Goal: Task Accomplishment & Management: Manage account settings

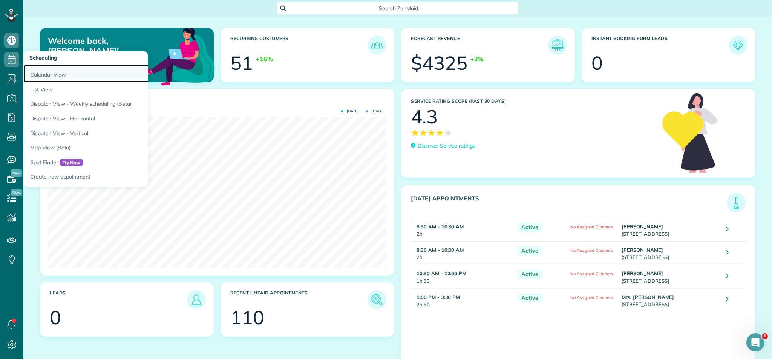
click at [64, 72] on link "Calendar View" at bounding box center [117, 73] width 188 height 17
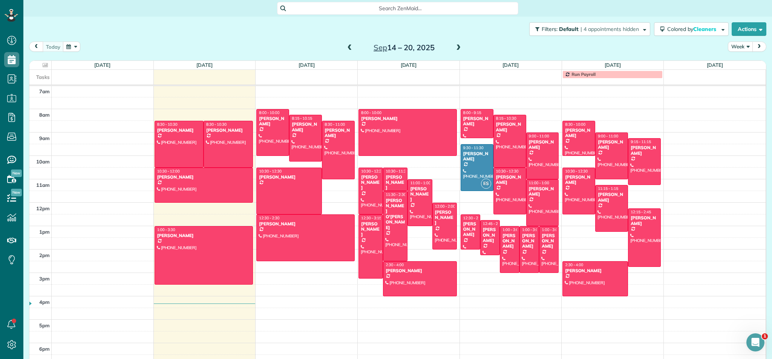
click at [746, 48] on button "Week" at bounding box center [740, 46] width 25 height 10
click at [742, 94] on link "Month" at bounding box center [758, 94] width 60 height 15
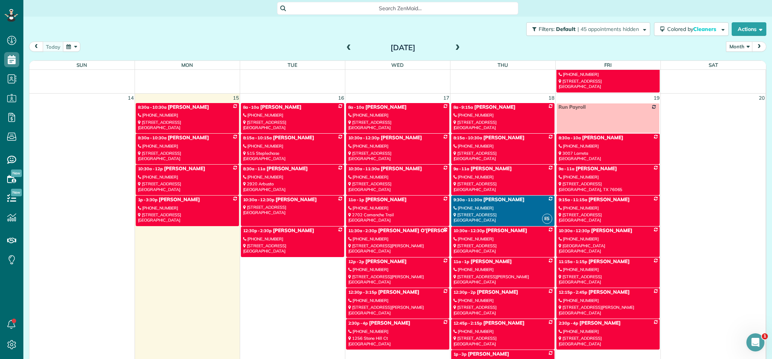
scroll to position [519, 0]
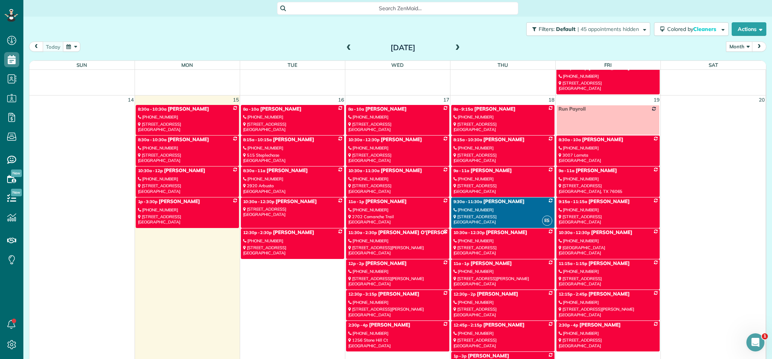
click at [415, 151] on link "10:30a - 12:30p Kristal Barrad (504) 444-9027 2108 Harvest Way Mansfield, TX 76…" at bounding box center [397, 150] width 103 height 31
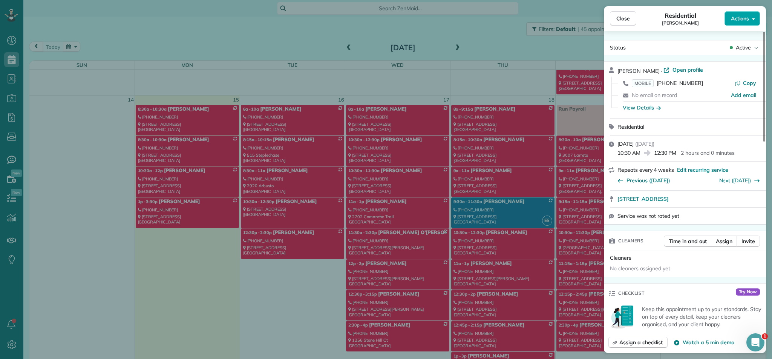
click at [750, 22] on button "Actions" at bounding box center [742, 18] width 35 height 14
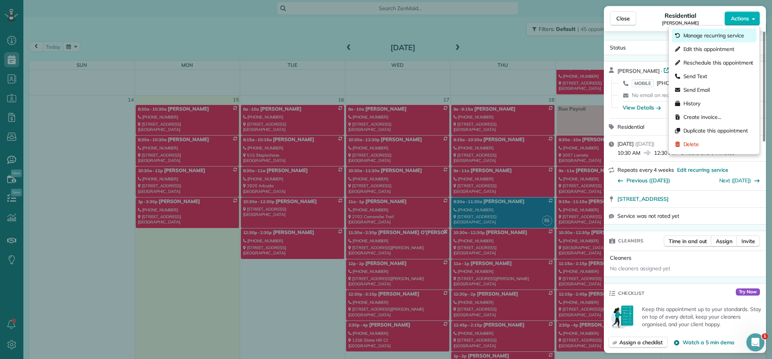
click at [703, 36] on span "Manage recurring service" at bounding box center [713, 36] width 61 height 8
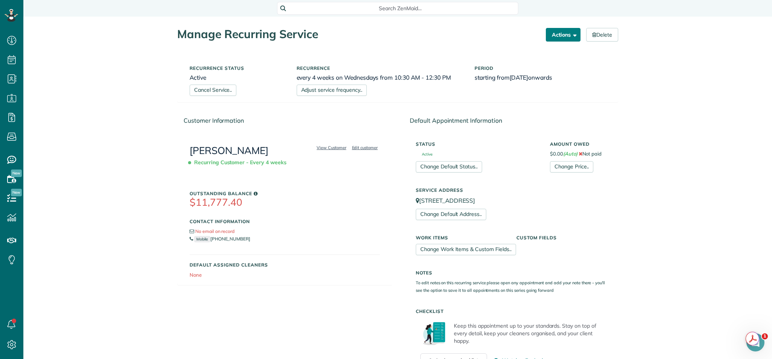
click at [571, 35] on span "button" at bounding box center [574, 35] width 6 height 6
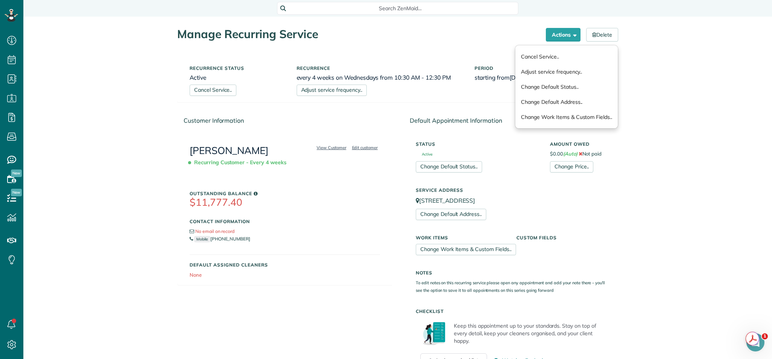
click at [446, 44] on div "Manage Recurring Service Actions Cancel Service.. Adjust service frequency.. Ch…" at bounding box center [398, 305] width 452 height 577
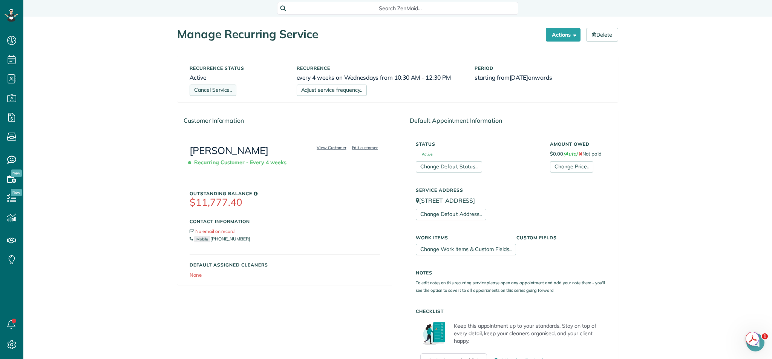
click at [230, 91] on link "Cancel Service.." at bounding box center [213, 89] width 47 height 11
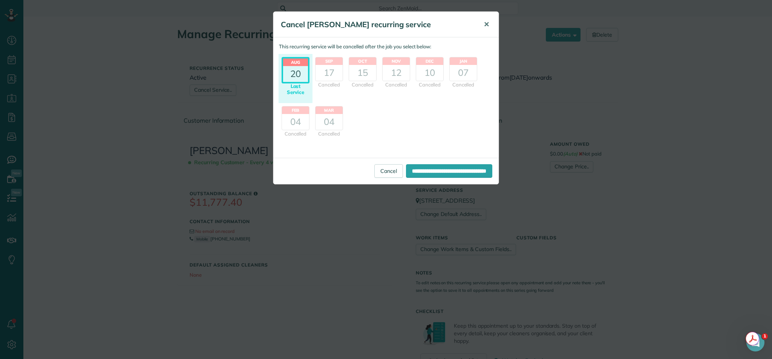
click at [485, 22] on span "✕" at bounding box center [487, 24] width 6 height 9
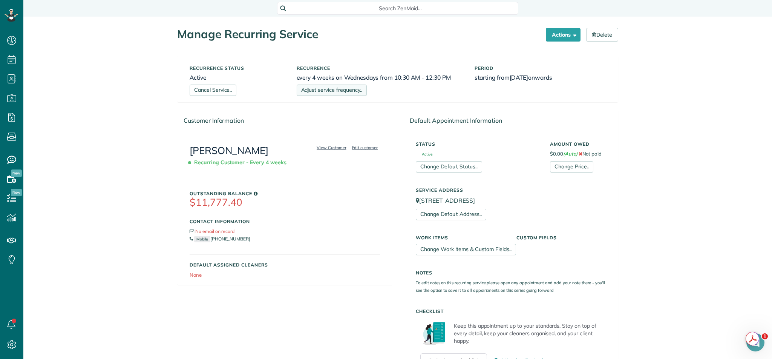
click at [336, 92] on link "Adjust service frequency.." at bounding box center [332, 89] width 70 height 11
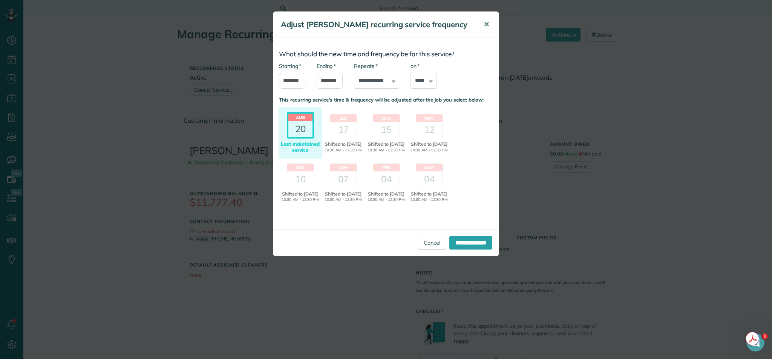
click at [480, 22] on button "✕" at bounding box center [486, 24] width 17 height 18
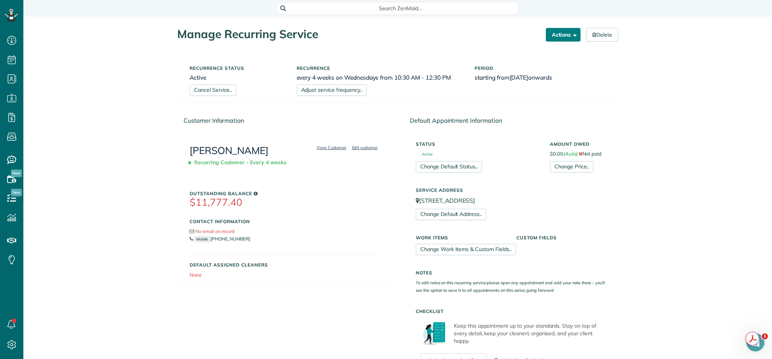
click at [574, 37] on span "button" at bounding box center [574, 35] width 6 height 6
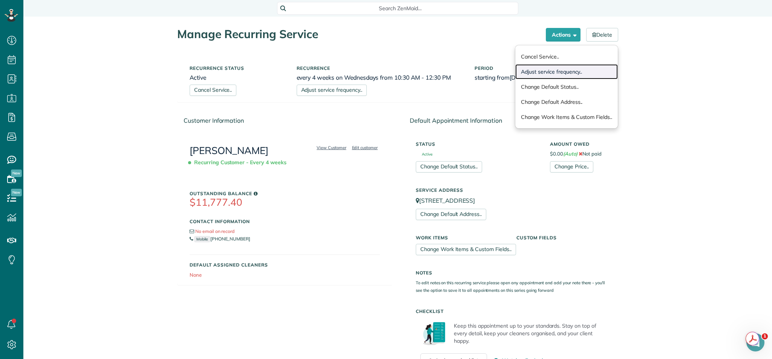
click at [547, 72] on link "Adjust service frequency.." at bounding box center [566, 71] width 103 height 15
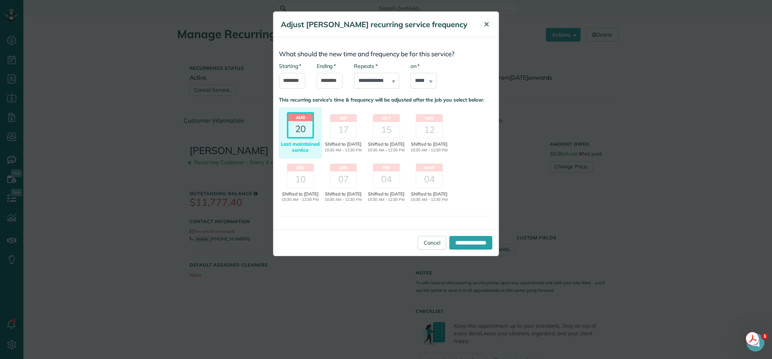
click at [489, 21] on span "✕" at bounding box center [487, 24] width 6 height 9
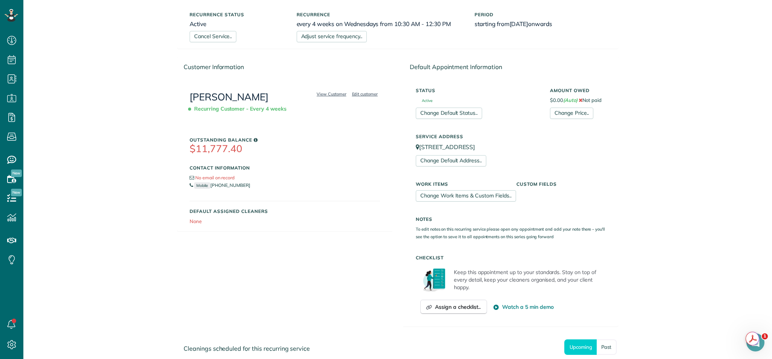
scroll to position [31, 0]
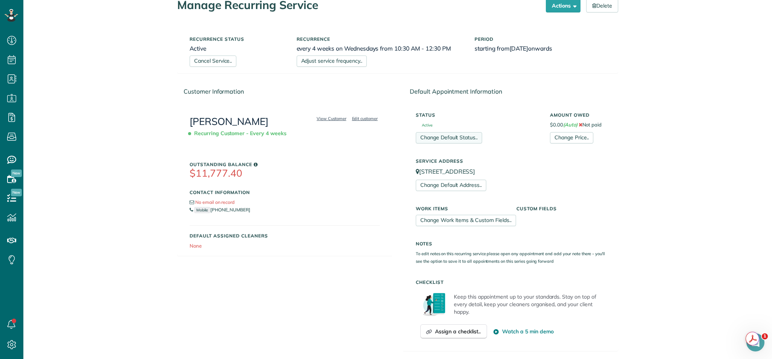
click at [475, 136] on link "Change Default Status.." at bounding box center [449, 137] width 66 height 11
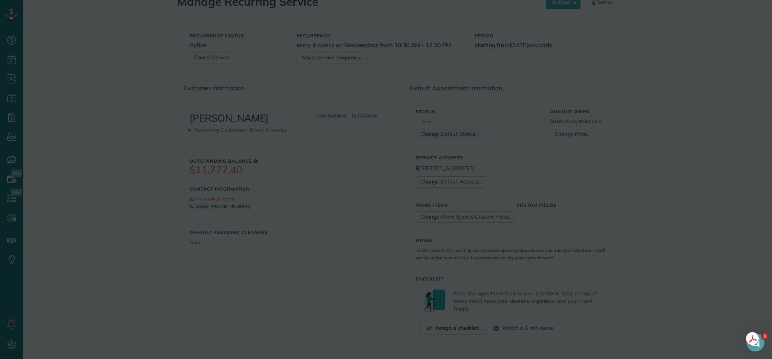
scroll to position [34, 0]
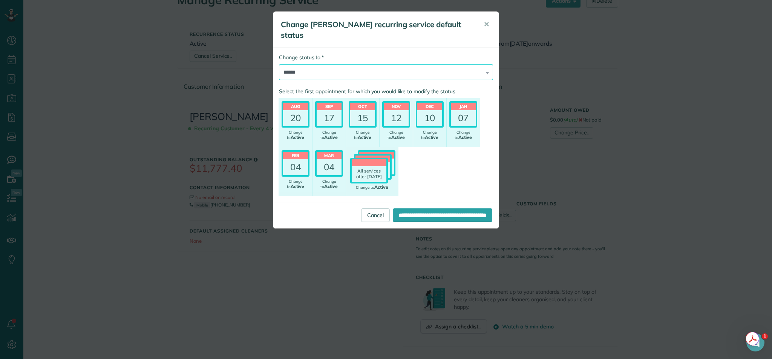
click at [475, 71] on select "****** ***** ******** **** *********" at bounding box center [386, 72] width 214 height 16
select select "****"
click at [431, 212] on input "**********" at bounding box center [443, 215] width 100 height 14
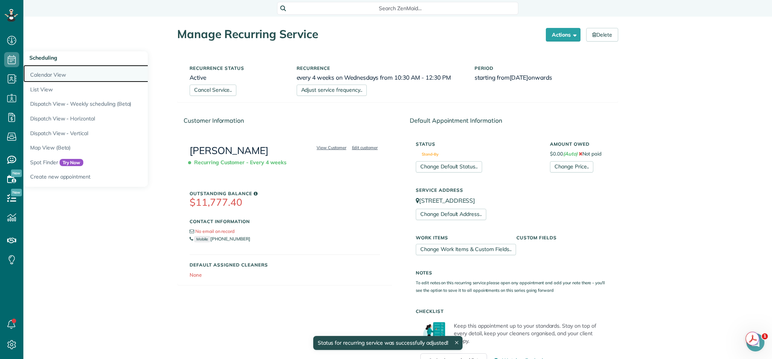
click at [54, 75] on link "Calendar View" at bounding box center [117, 73] width 188 height 17
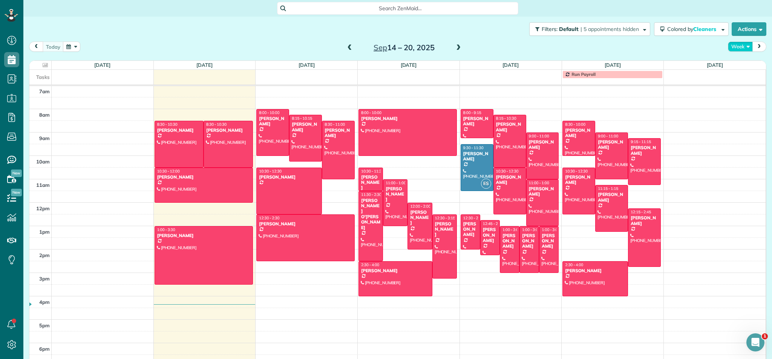
click at [742, 44] on button "Week" at bounding box center [740, 46] width 25 height 10
click at [743, 97] on link "Month" at bounding box center [758, 94] width 60 height 15
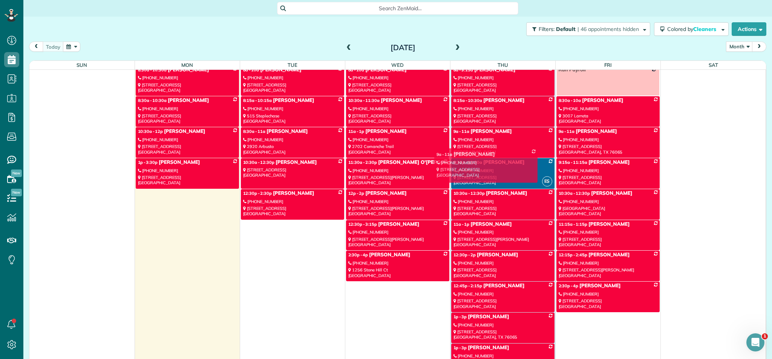
scroll to position [521, 0]
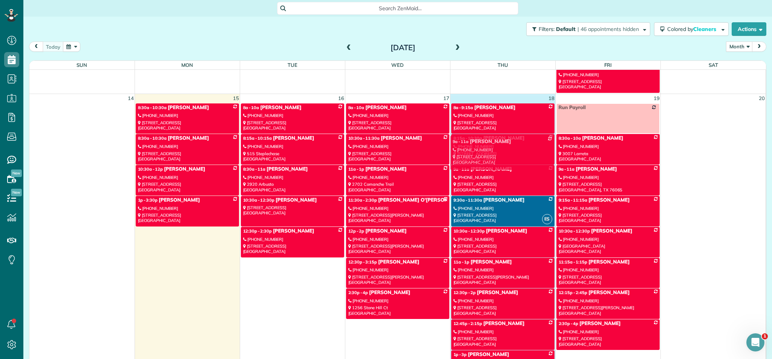
drag, startPoint x: 307, startPoint y: 268, endPoint x: 517, endPoint y: 144, distance: 243.7
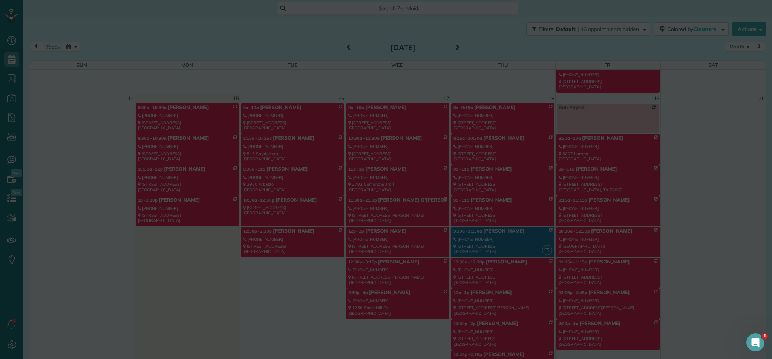
scroll to position [553, 0]
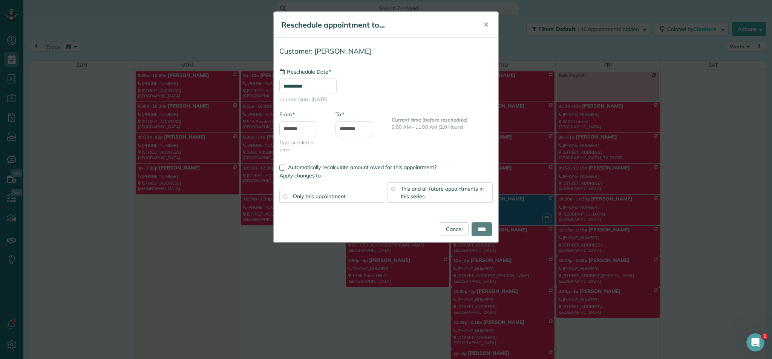
type input "**********"
click at [480, 231] on input "****" at bounding box center [482, 229] width 20 height 14
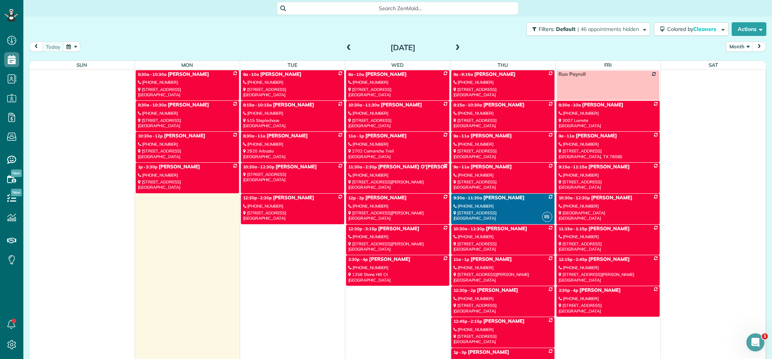
scroll to position [516, 0]
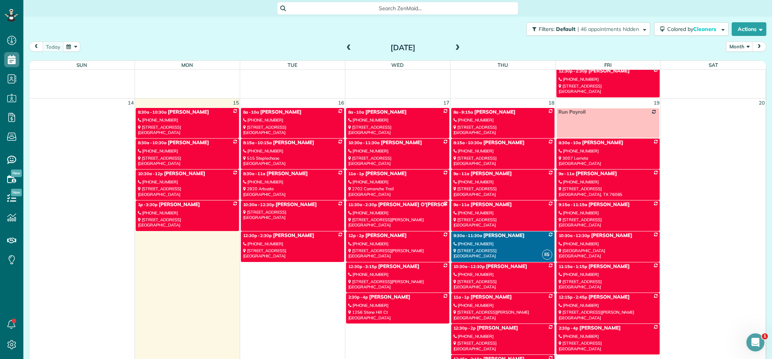
drag, startPoint x: 326, startPoint y: 136, endPoint x: 326, endPoint y: 143, distance: 6.8
click at [325, 141] on tbody "8:30a - 10:30a Alicia Forbes (682) 704-1707 6404 Wilderness Court Arlington, TX…" at bounding box center [397, 292] width 736 height 370
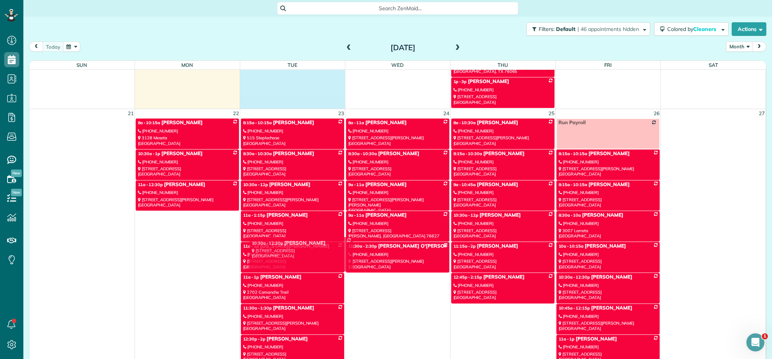
scroll to position [886, 0]
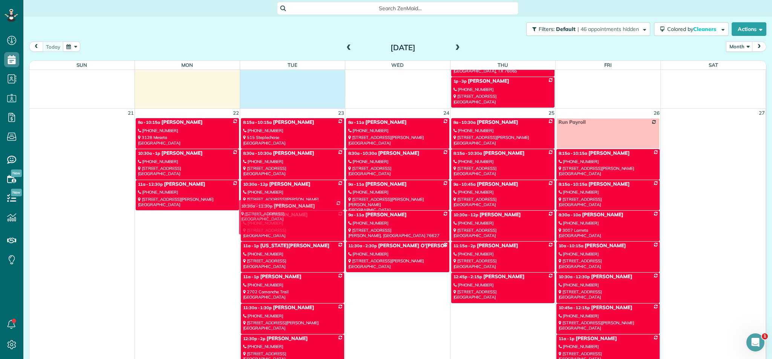
click at [320, 210] on div "Sun Mon Tue Wed Thu Fri Sat 31 1 2 3 4 5 6 8:15a - 10:15a Amanda Helm (817) 800…" at bounding box center [397, 215] width 737 height 308
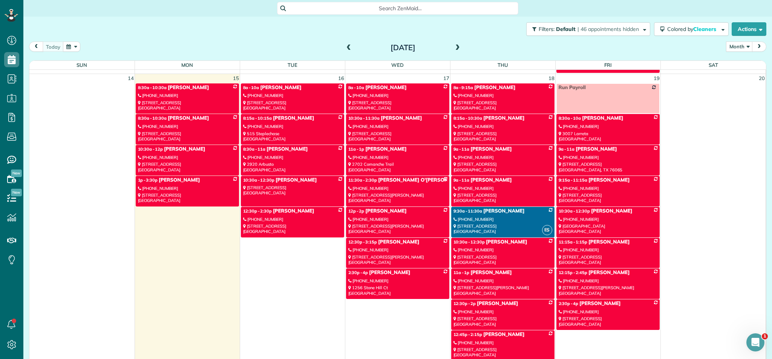
scroll to position [496, 0]
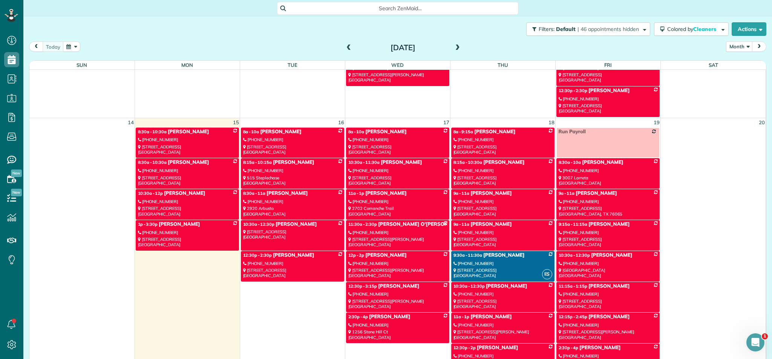
click at [316, 228] on link "10:30a - 12:30p Kory Crawford 1208 Eastwick Drive Arlington, TX 76002" at bounding box center [292, 235] width 103 height 31
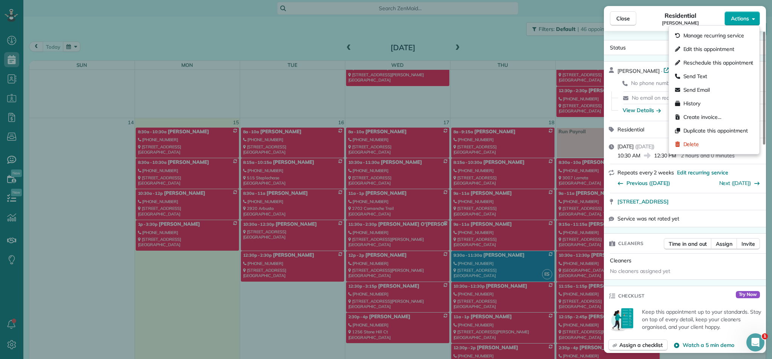
click at [742, 22] on button "Actions" at bounding box center [742, 18] width 35 height 14
click at [710, 36] on span "Manage recurring service" at bounding box center [713, 36] width 61 height 8
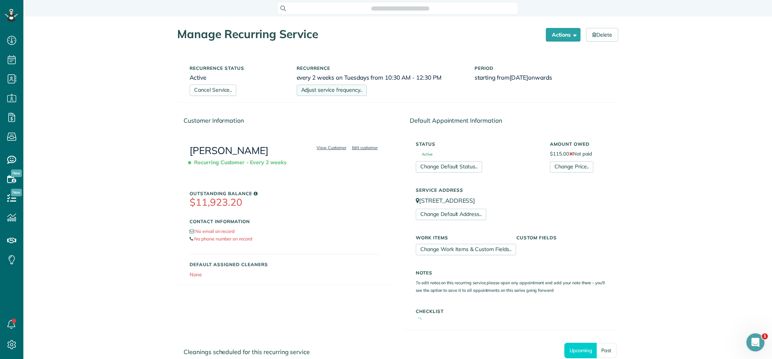
click at [337, 89] on link "Adjust service frequency.." at bounding box center [332, 89] width 70 height 11
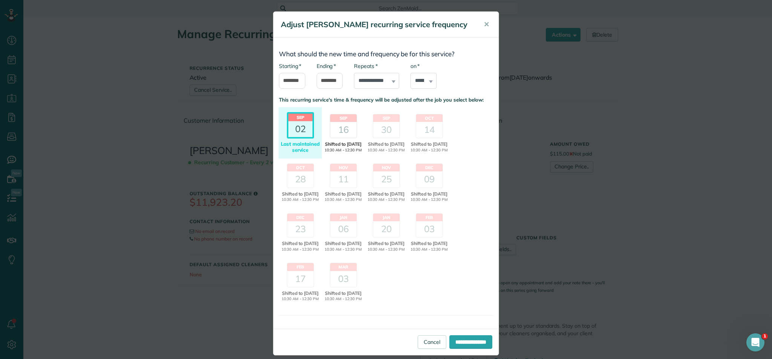
click at [342, 133] on div "16" at bounding box center [343, 130] width 26 height 16
drag, startPoint x: 302, startPoint y: 137, endPoint x: 304, endPoint y: 132, distance: 4.8
click at [302, 136] on div "02" at bounding box center [300, 131] width 24 height 16
click at [486, 23] on span "✕" at bounding box center [487, 24] width 6 height 9
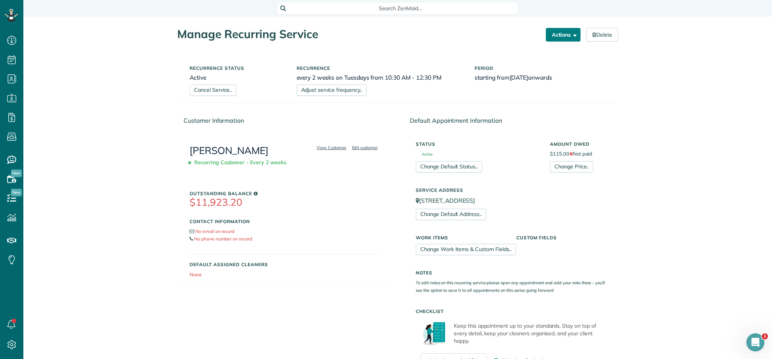
click at [572, 32] on span "button" at bounding box center [574, 35] width 6 height 6
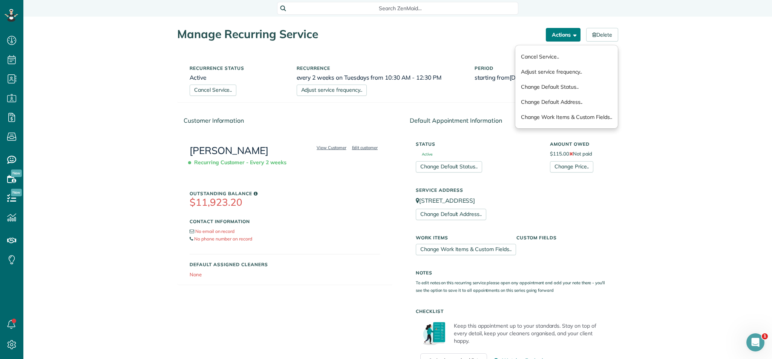
scroll to position [1, 0]
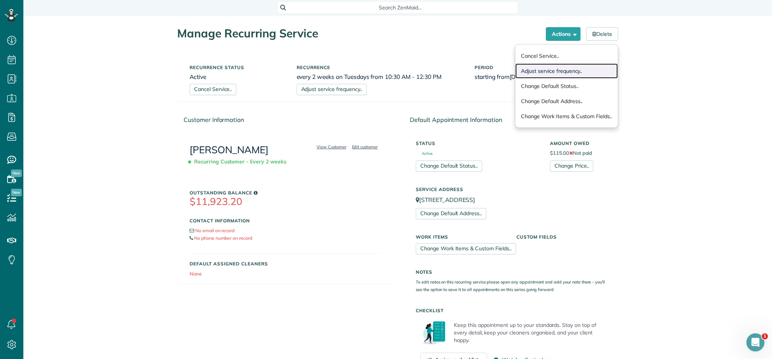
click at [543, 73] on link "Adjust service frequency.." at bounding box center [566, 70] width 103 height 15
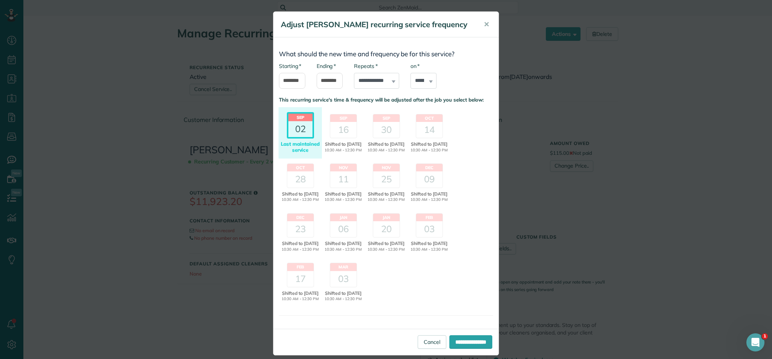
click at [392, 89] on div "**********" at bounding box center [376, 75] width 45 height 26
click at [489, 23] on span "✕" at bounding box center [487, 23] width 6 height 9
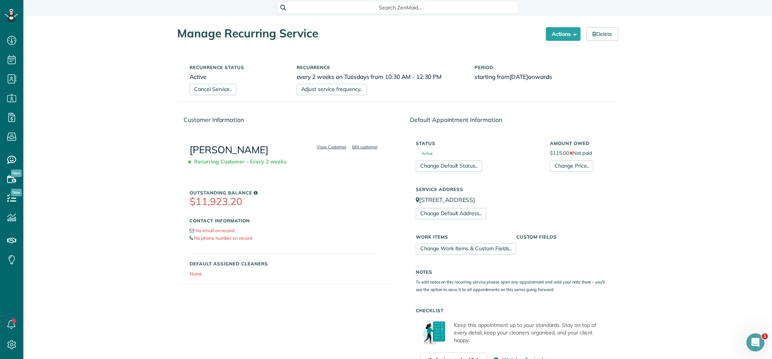
scroll to position [0, 0]
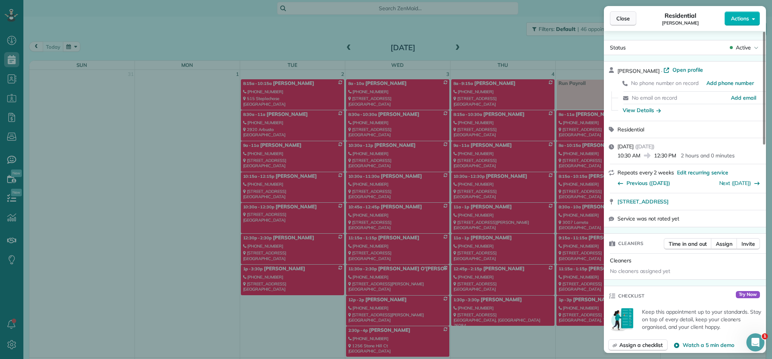
click at [629, 21] on span "Close" at bounding box center [623, 19] width 14 height 8
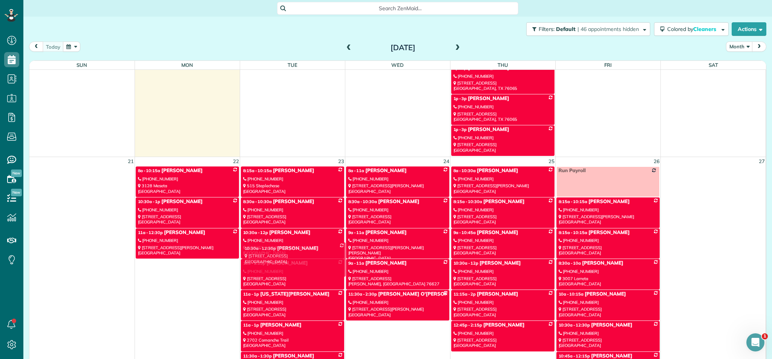
scroll to position [840, 0]
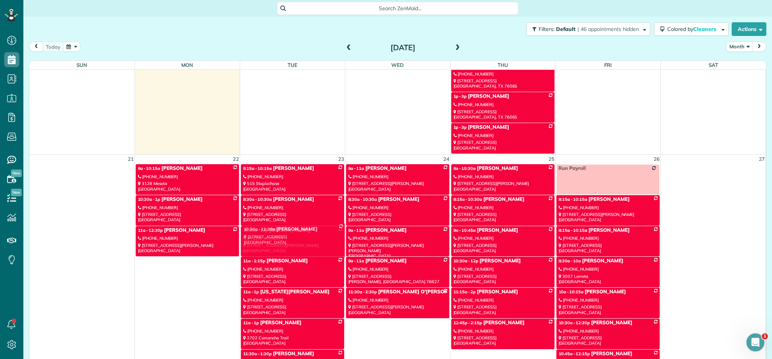
drag, startPoint x: 326, startPoint y: 135, endPoint x: 327, endPoint y: 237, distance: 102.5
click at [327, 237] on div "Sun Mon Tue Wed Thu Fri Sat 31 1 2 3 4 5 6 8:15a - 10:15a [PERSON_NAME] [PHONE_…" at bounding box center [397, 215] width 737 height 308
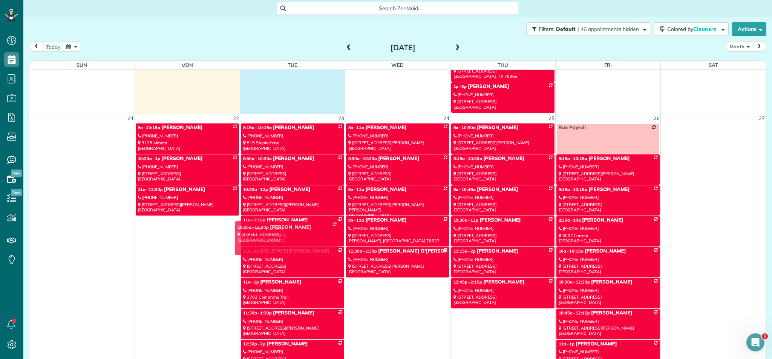
scroll to position [881, 0]
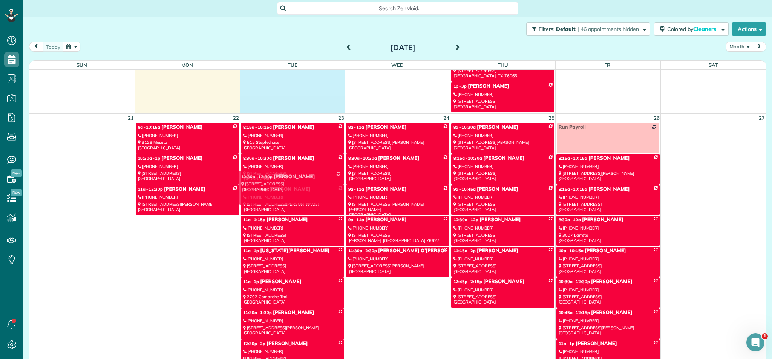
drag, startPoint x: 322, startPoint y: 144, endPoint x: 320, endPoint y: 178, distance: 34.4
click at [320, 178] on div "Sun Mon Tue Wed Thu Fri Sat 31 1 2 3 4 5 6 8:15a - 10:15a Amanda Helm (817) 800…" at bounding box center [397, 215] width 737 height 308
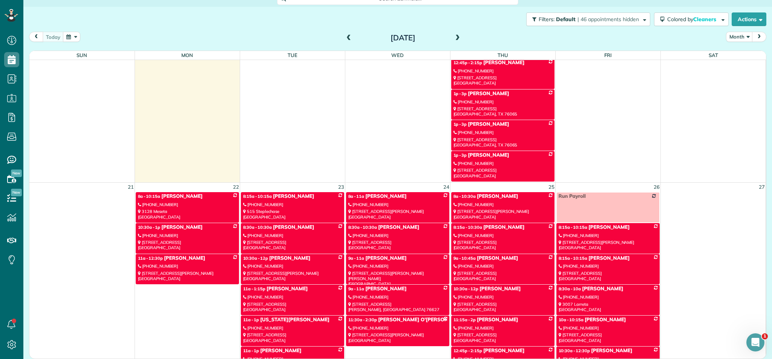
scroll to position [773, 0]
